Goal: Information Seeking & Learning: Learn about a topic

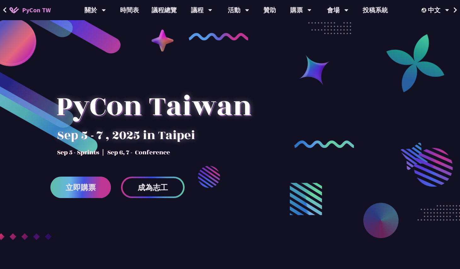
click at [86, 179] on link "立即購票" at bounding box center [80, 186] width 60 height 21
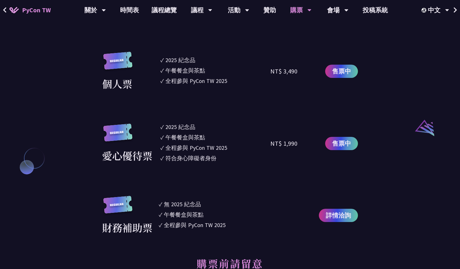
scroll to position [605, 0]
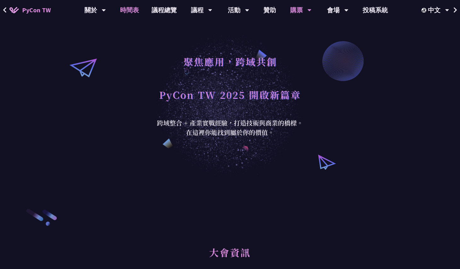
click at [131, 7] on link "時間表" at bounding box center [130, 10] width 32 height 20
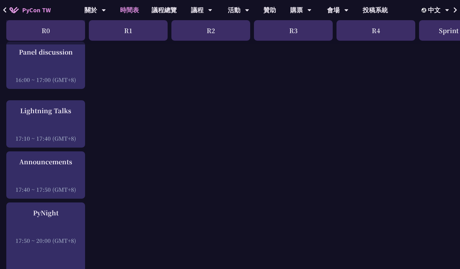
scroll to position [871, 0]
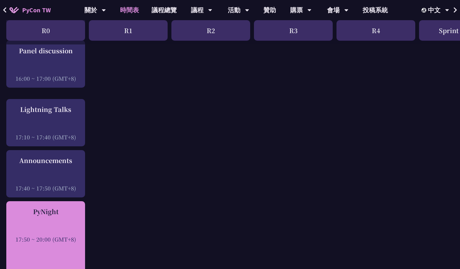
click at [50, 244] on div "PyNight 17:50 ~ 20:00 (GMT+8)" at bounding box center [45, 248] width 79 height 95
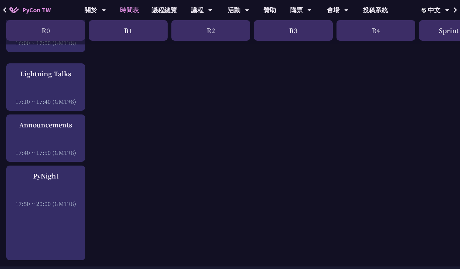
scroll to position [907, 0]
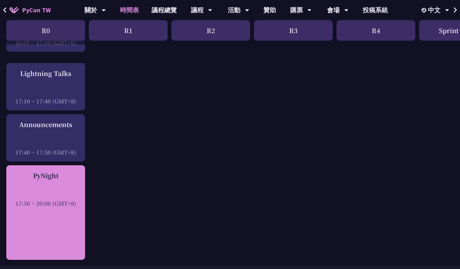
click at [40, 200] on div "17:50 ~ 20:00 (GMT+8)" at bounding box center [45, 203] width 72 height 8
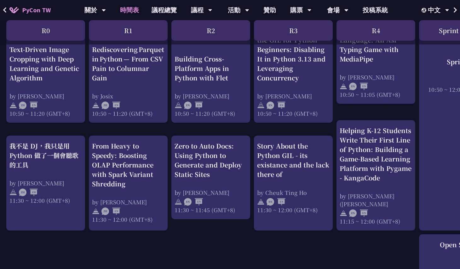
scroll to position [0, 0]
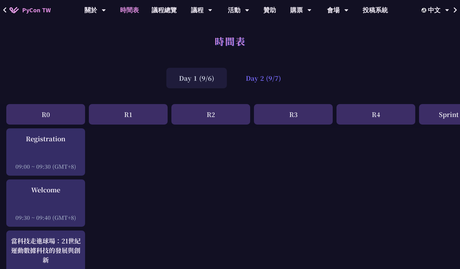
click at [274, 85] on div "Day 2 (9/7)" at bounding box center [263, 78] width 60 height 20
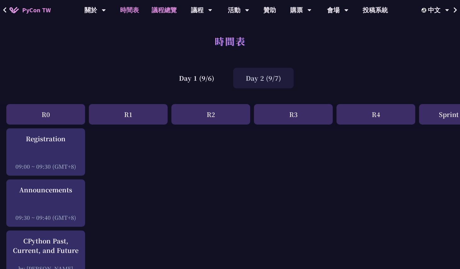
click at [163, 14] on link "議程總覽" at bounding box center [164, 10] width 38 height 20
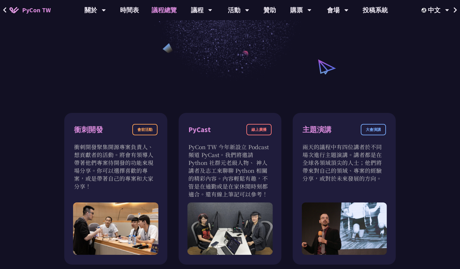
scroll to position [134, 0]
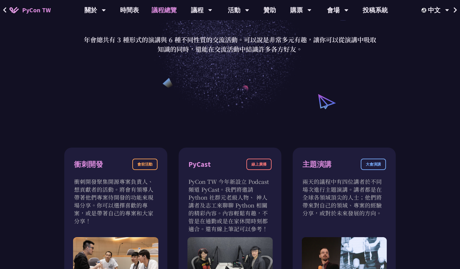
scroll to position [0, 0]
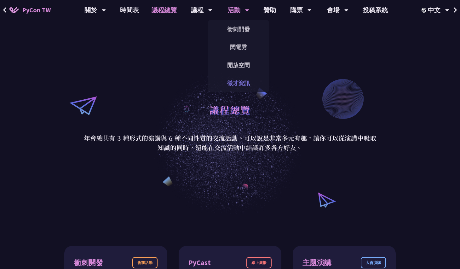
click at [231, 79] on link "徵才資訊" at bounding box center [238, 83] width 60 height 15
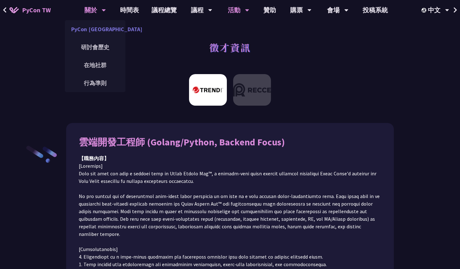
click at [99, 30] on link "PyCon [GEOGRAPHIC_DATA]" at bounding box center [95, 29] width 60 height 15
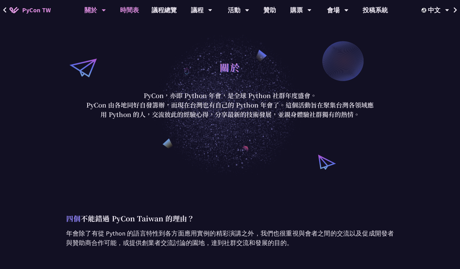
click at [136, 16] on link "時間表" at bounding box center [130, 10] width 32 height 20
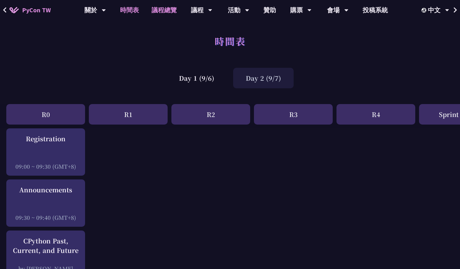
click at [152, 13] on link "議程總覽" at bounding box center [164, 10] width 38 height 20
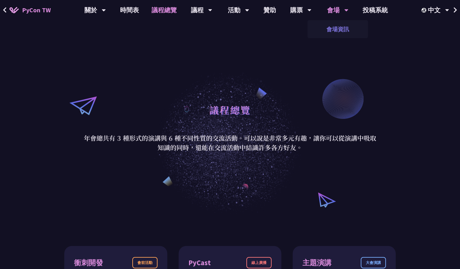
click at [337, 28] on link "會場資訊" at bounding box center [338, 29] width 60 height 15
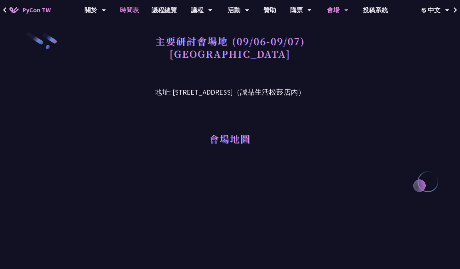
click at [137, 6] on link "時間表" at bounding box center [130, 10] width 32 height 20
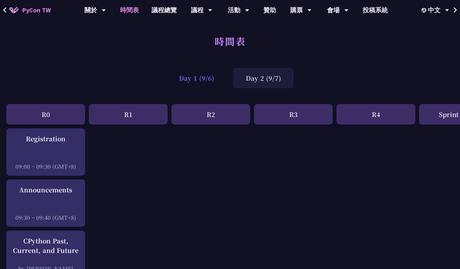
click at [203, 75] on div "Day 1 (9/6)" at bounding box center [196, 78] width 60 height 20
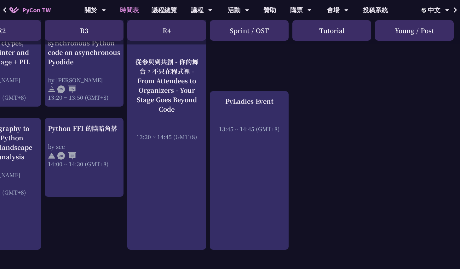
scroll to position [617, 209]
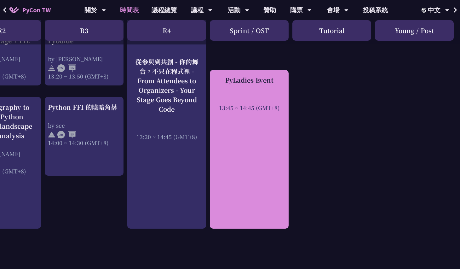
click at [258, 156] on div "PyLadies Event 13:45 ~ 14:45 (GMT+8)" at bounding box center [249, 149] width 79 height 159
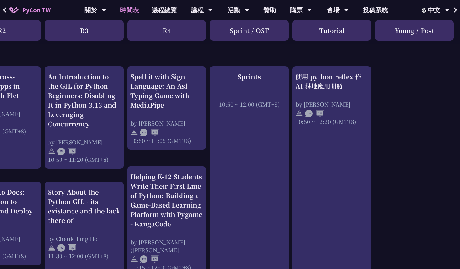
scroll to position [0, 209]
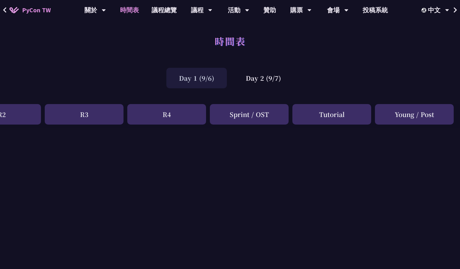
click at [320, 118] on div "Tutorial" at bounding box center [331, 114] width 79 height 20
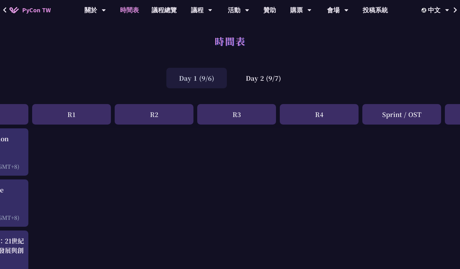
scroll to position [0, 0]
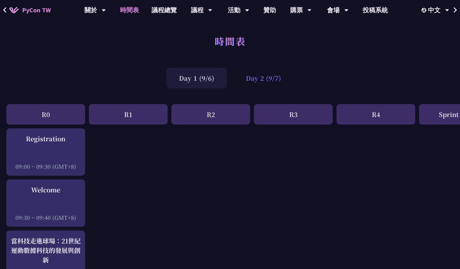
click at [254, 78] on div "Day 2 (9/7)" at bounding box center [263, 78] width 60 height 20
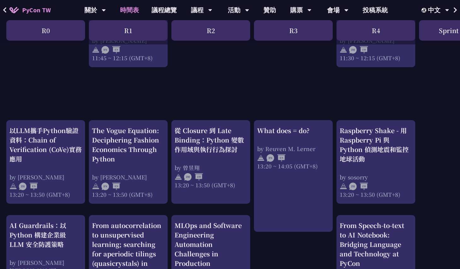
scroll to position [522, 0]
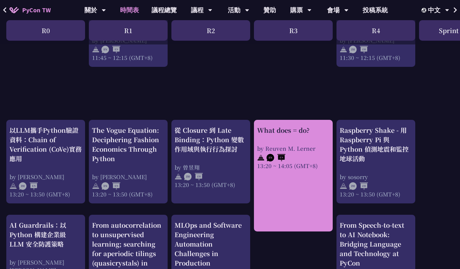
click at [314, 167] on div "13:20 ~ 14:05 (GMT+8)" at bounding box center [293, 166] width 72 height 8
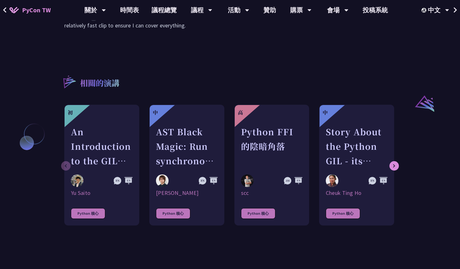
scroll to position [453, 0]
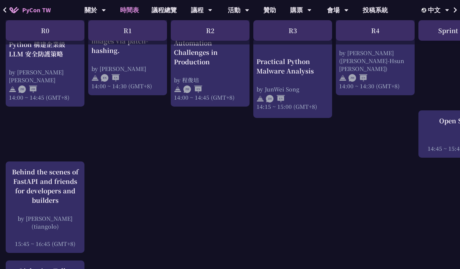
scroll to position [760, 0]
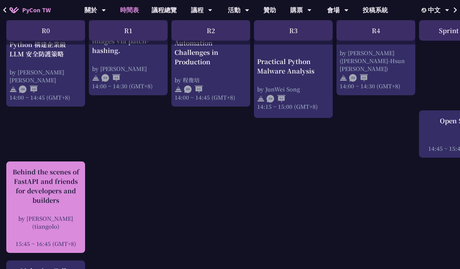
click at [56, 191] on div "Behind the scenes of FastAPI and friends for developers and builders" at bounding box center [45, 186] width 72 height 38
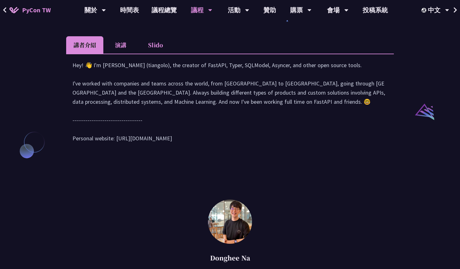
scroll to position [621, 0]
click at [113, 54] on li "演講" at bounding box center [120, 45] width 35 height 17
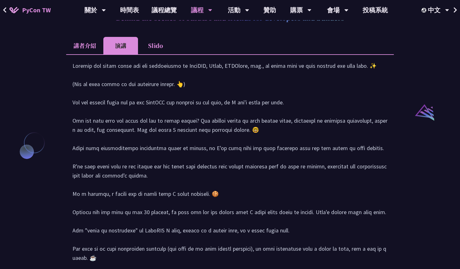
click at [136, 135] on div at bounding box center [229, 187] width 315 height 253
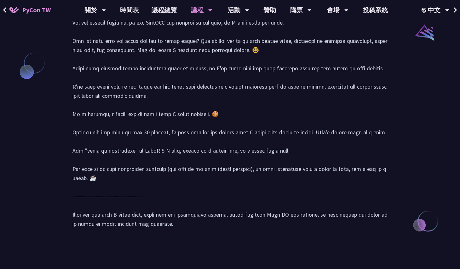
scroll to position [700, 0]
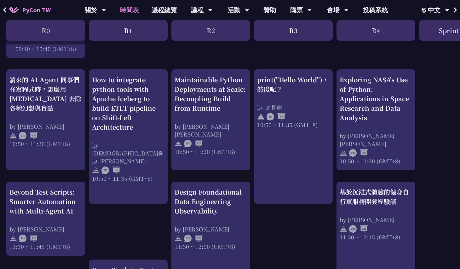
scroll to position [235, 0]
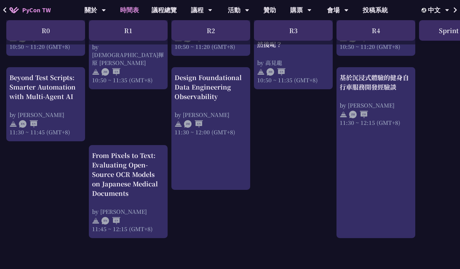
scroll to position [0, 0]
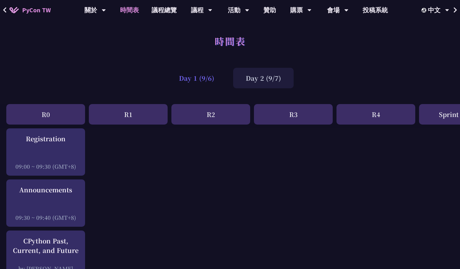
click at [201, 78] on div "Day 1 (9/6)" at bounding box center [196, 78] width 60 height 20
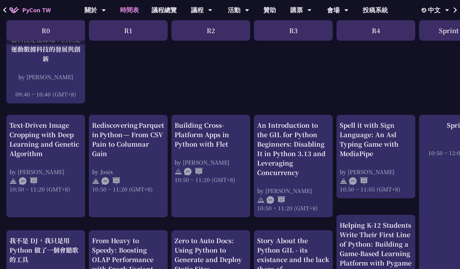
scroll to position [201, 0]
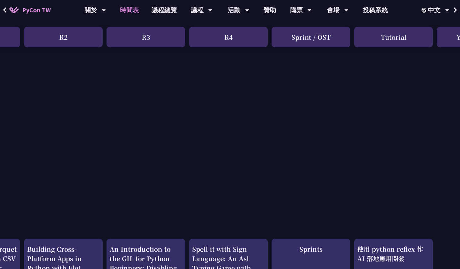
scroll to position [0, 147]
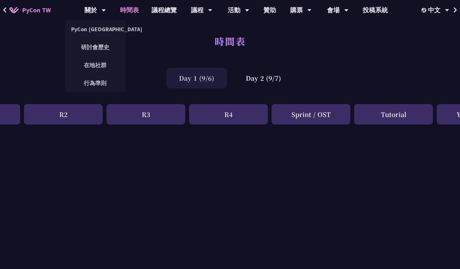
click at [38, 6] on span "PyCon TW" at bounding box center [36, 9] width 29 height 9
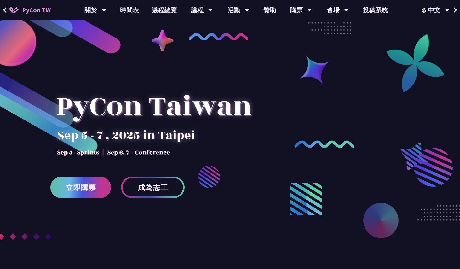
click at [84, 181] on link "立即購票" at bounding box center [80, 186] width 60 height 21
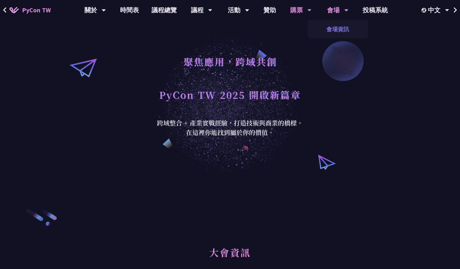
click at [334, 29] on link "會場資訊" at bounding box center [338, 29] width 60 height 15
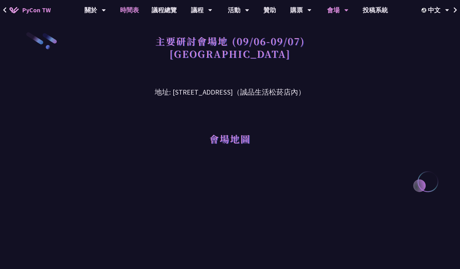
click at [124, 10] on link "時間表" at bounding box center [130, 10] width 32 height 20
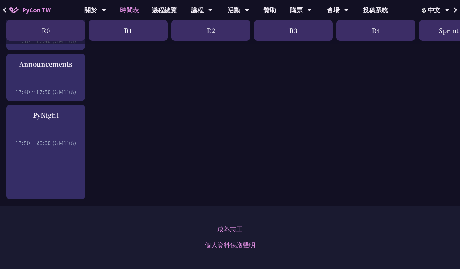
scroll to position [903, 0]
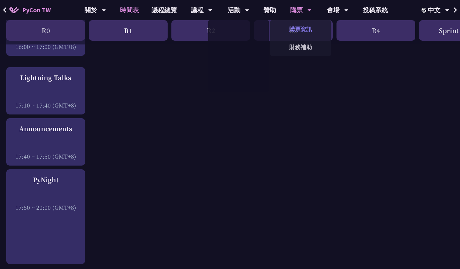
click at [293, 25] on link "購票資訊" at bounding box center [300, 29] width 60 height 15
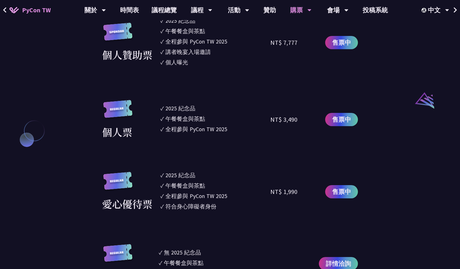
scroll to position [609, 0]
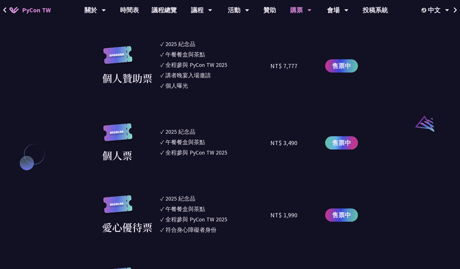
click at [342, 147] on span "售票中" at bounding box center [341, 142] width 19 height 9
click at [332, 143] on span "售票中" at bounding box center [341, 142] width 19 height 9
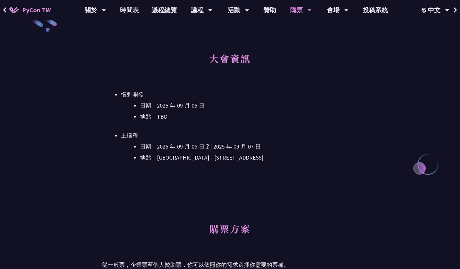
scroll to position [0, 0]
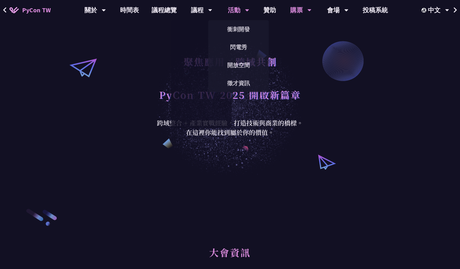
click at [106, 16] on div "活動" at bounding box center [94, 10] width 21 height 20
click at [106, 11] on div "活動" at bounding box center [94, 10] width 21 height 20
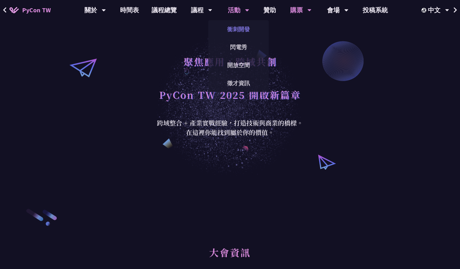
click at [236, 27] on link "衝刺開發" at bounding box center [238, 29] width 60 height 15
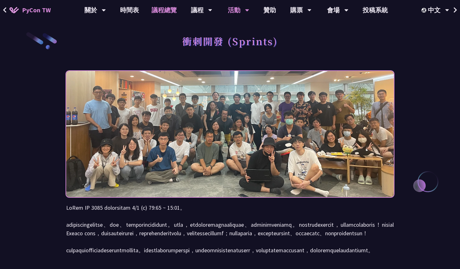
click at [151, 10] on link "議程總覽" at bounding box center [164, 10] width 38 height 20
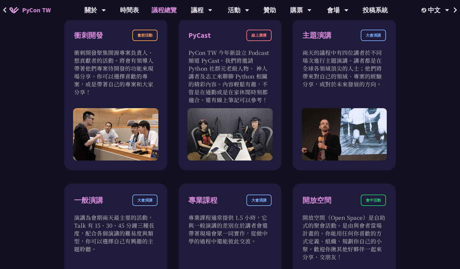
scroll to position [232, 0]
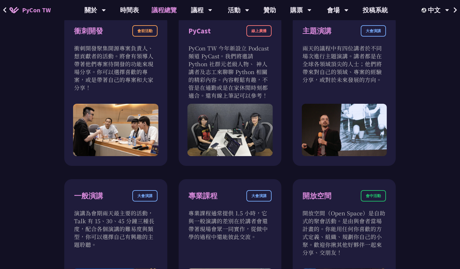
click at [283, 172] on div "衝刺開發 會前活動 衝刺開發聚集開源專案負責人、想貢獻者的活動。將會有領導人帶著他們專案待開發的功能來現場分享。你可以選擇喜歡的專案，或是帶著自己的專案和大家…" at bounding box center [229, 258] width 331 height 489
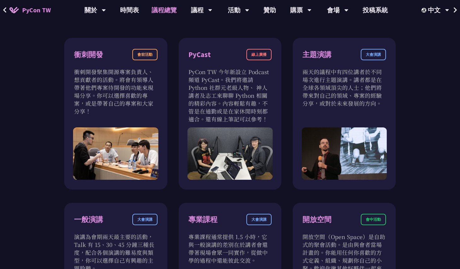
scroll to position [203, 0]
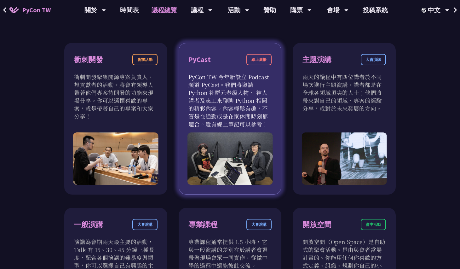
click at [246, 168] on img at bounding box center [229, 158] width 85 height 52
click at [259, 65] on div "線上廣播" at bounding box center [258, 59] width 25 height 11
click at [260, 60] on div "線上廣播" at bounding box center [258, 59] width 25 height 11
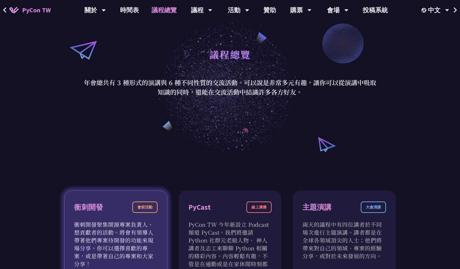
scroll to position [0, 0]
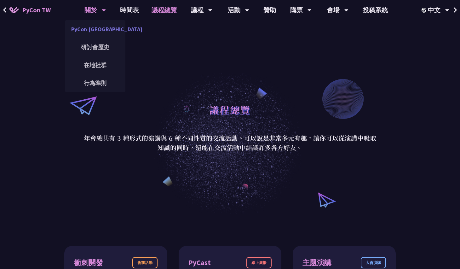
click at [96, 28] on link "PyCon [GEOGRAPHIC_DATA]" at bounding box center [95, 29] width 60 height 15
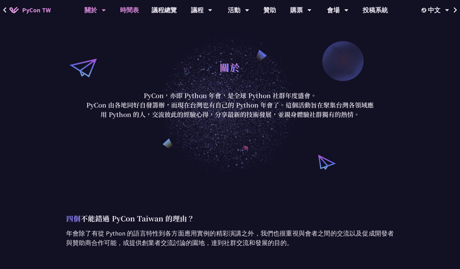
click at [132, 15] on link "時間表" at bounding box center [130, 10] width 32 height 20
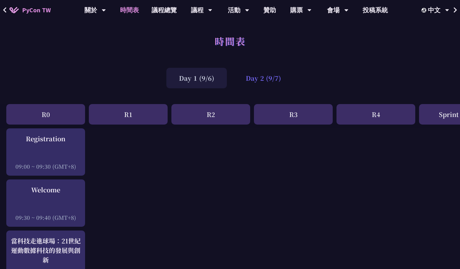
click at [258, 81] on div "Day 2 (9/7)" at bounding box center [263, 78] width 60 height 20
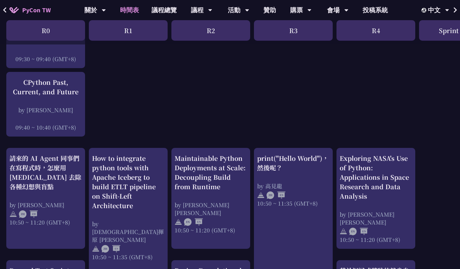
scroll to position [159, 0]
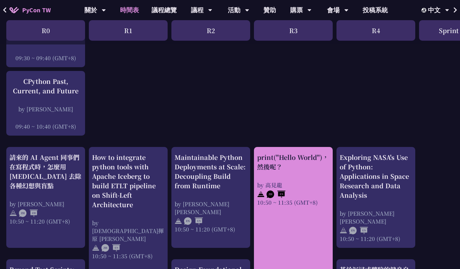
click at [260, 171] on div "print("Hello World")，然後呢？ by 高見龍 10:50 ~ 11:35 (GMT+8)" at bounding box center [293, 179] width 72 height 54
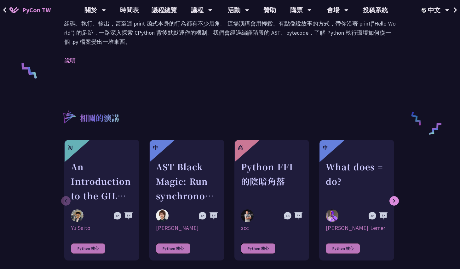
scroll to position [244, 0]
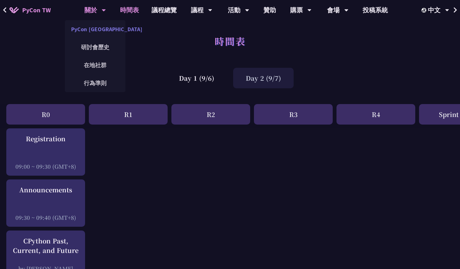
click at [96, 23] on link "PyCon [GEOGRAPHIC_DATA]" at bounding box center [95, 29] width 60 height 15
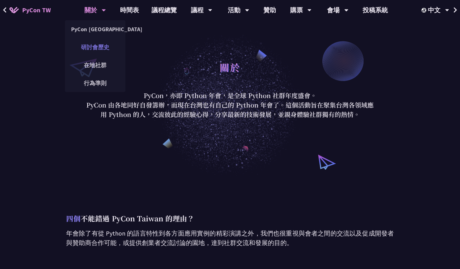
click at [87, 51] on link "研討會歷史" at bounding box center [95, 47] width 60 height 15
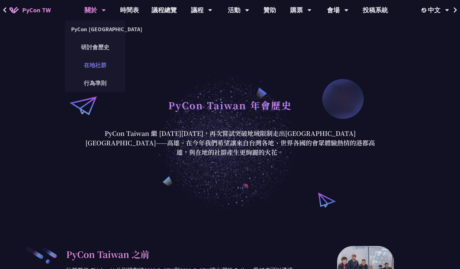
click at [91, 61] on link "在地社群" at bounding box center [95, 65] width 60 height 15
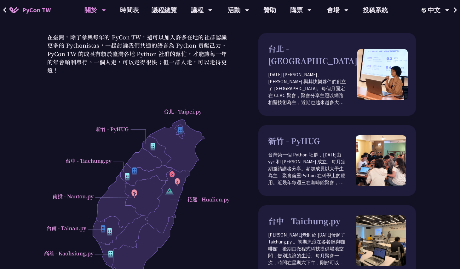
scroll to position [36, 0]
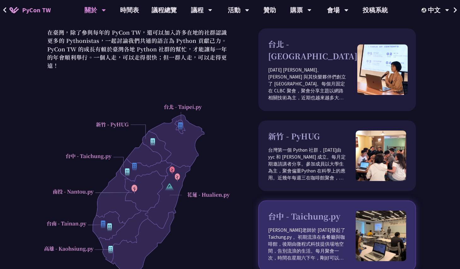
click at [309, 233] on p "唐元亮老師於 2014 年發起了 Taichung.py 。初期流浪在各餐廳與咖啡館，後期由微程式科技提供場地空間，告別流浪的生活。每月聚會一次，時間在星期六…" at bounding box center [312, 244] width 88 height 35
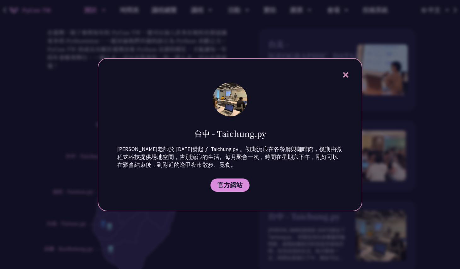
click at [350, 72] on div "台中 - Taichung.py 唐元亮老師於 2014 年發起了 Taichung.py 。初期流浪在各餐廳與咖啡館，後期由微程式科技提供場地空間，告別流浪…" at bounding box center [230, 134] width 265 height 153
click at [346, 75] on icon at bounding box center [345, 74] width 5 height 5
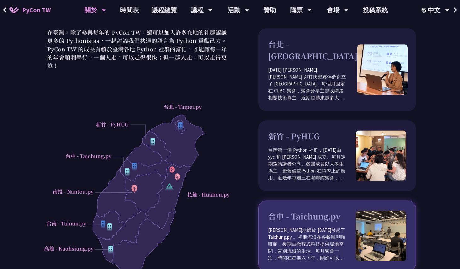
click at [316, 211] on div "台中 - Taichung.py 唐元亮老師於 2014 年發起了 Taichung.py 。初期流浪在各餐廳與咖啡館，後期由微程式科技提供場地空間，告別流浪…" at bounding box center [312, 235] width 88 height 51
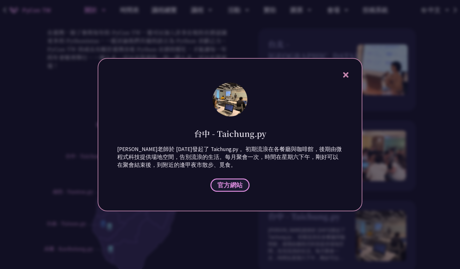
click at [239, 183] on span "官方網站" at bounding box center [229, 185] width 25 height 8
